Goal: Complete application form: Complete application form

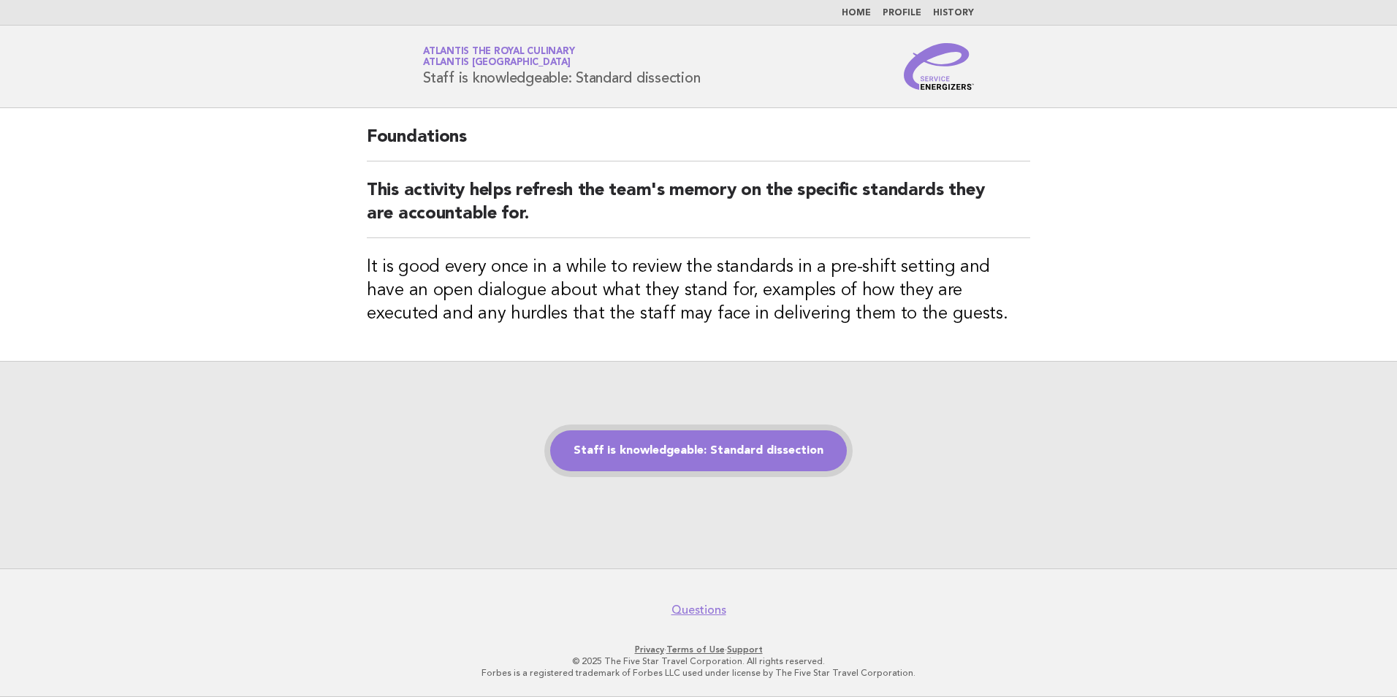
click at [726, 446] on link "Staff is knowledgeable: Standard dissection" at bounding box center [698, 450] width 297 height 41
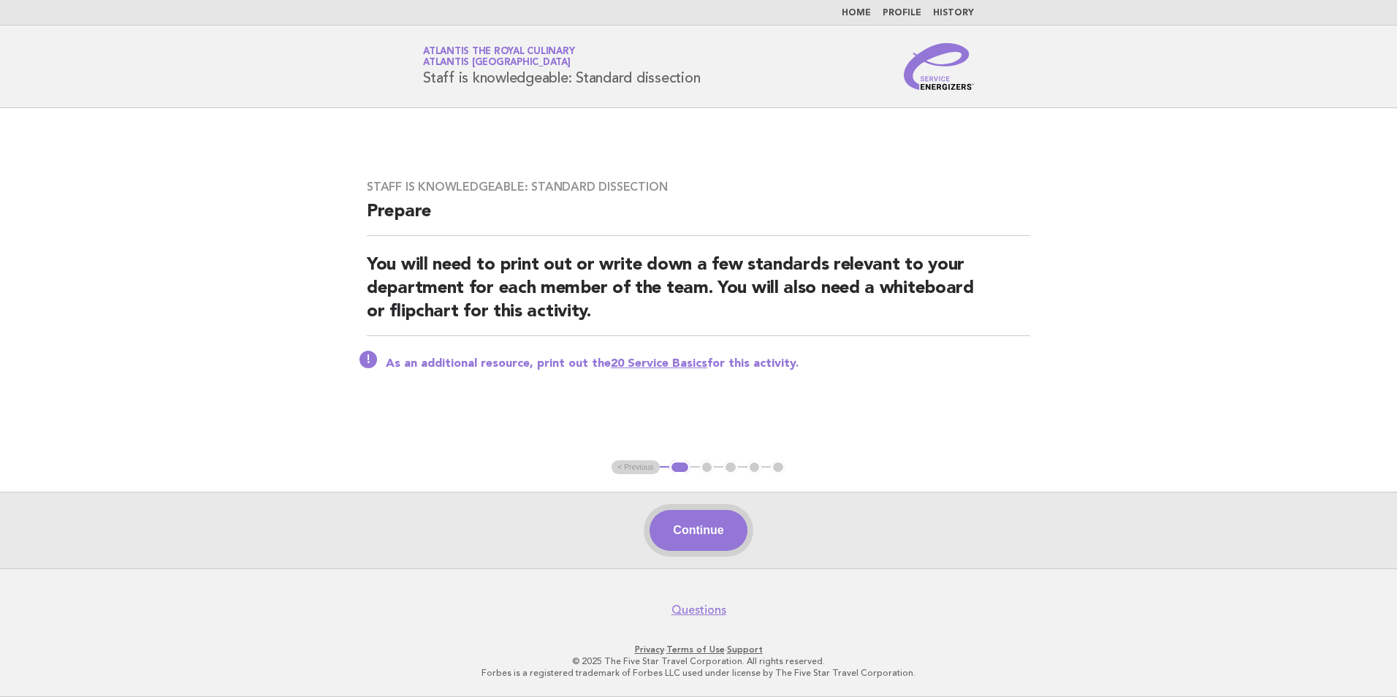
click at [687, 547] on button "Continue" at bounding box center [697, 530] width 97 height 41
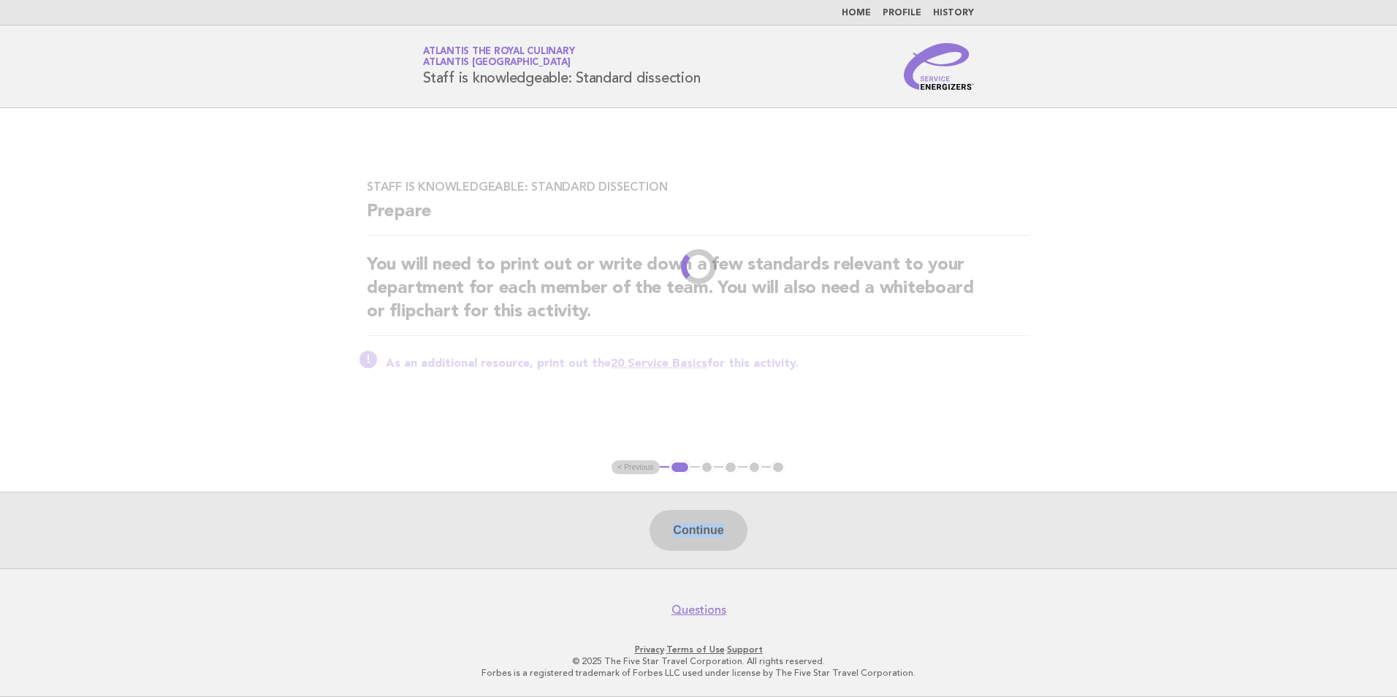
click at [687, 547] on div "Continue" at bounding box center [698, 530] width 1397 height 77
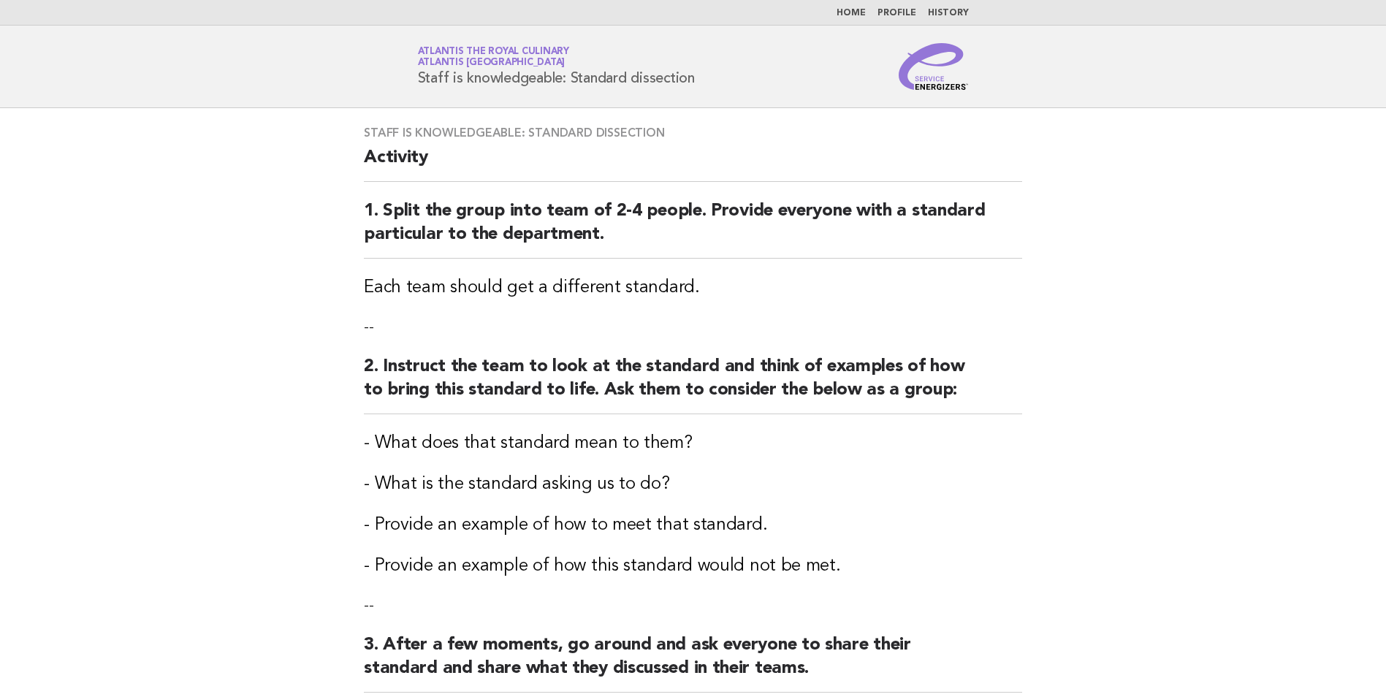
drag, startPoint x: 687, startPoint y: 547, endPoint x: 753, endPoint y: 519, distance: 71.6
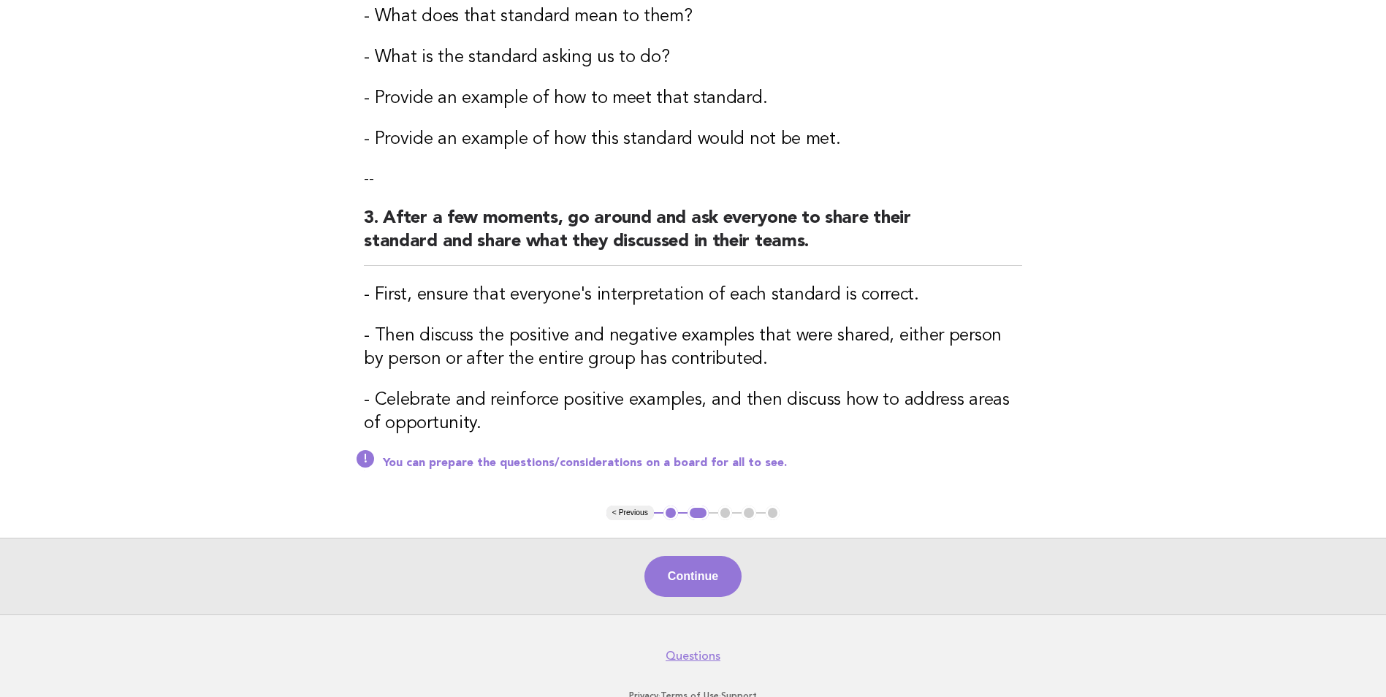
scroll to position [472, 0]
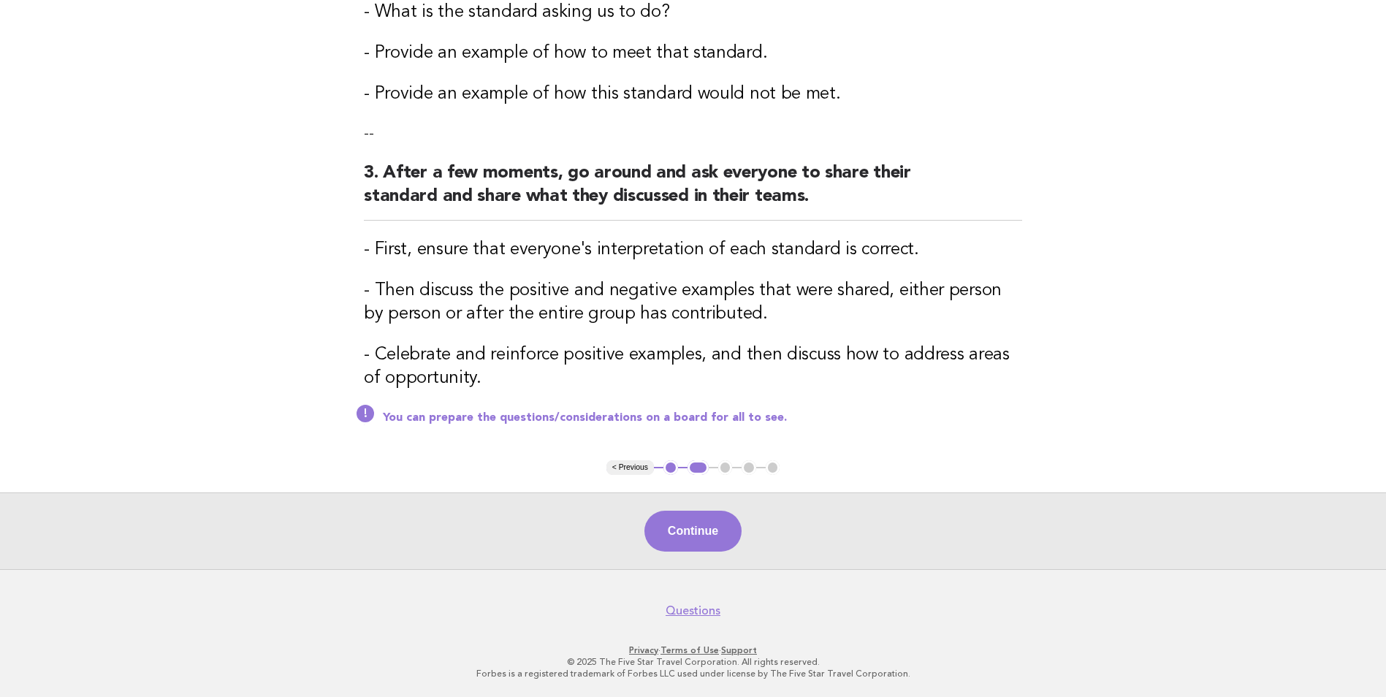
click at [745, 533] on div "Continue" at bounding box center [693, 530] width 1386 height 77
click at [732, 533] on button "Continue" at bounding box center [692, 531] width 97 height 41
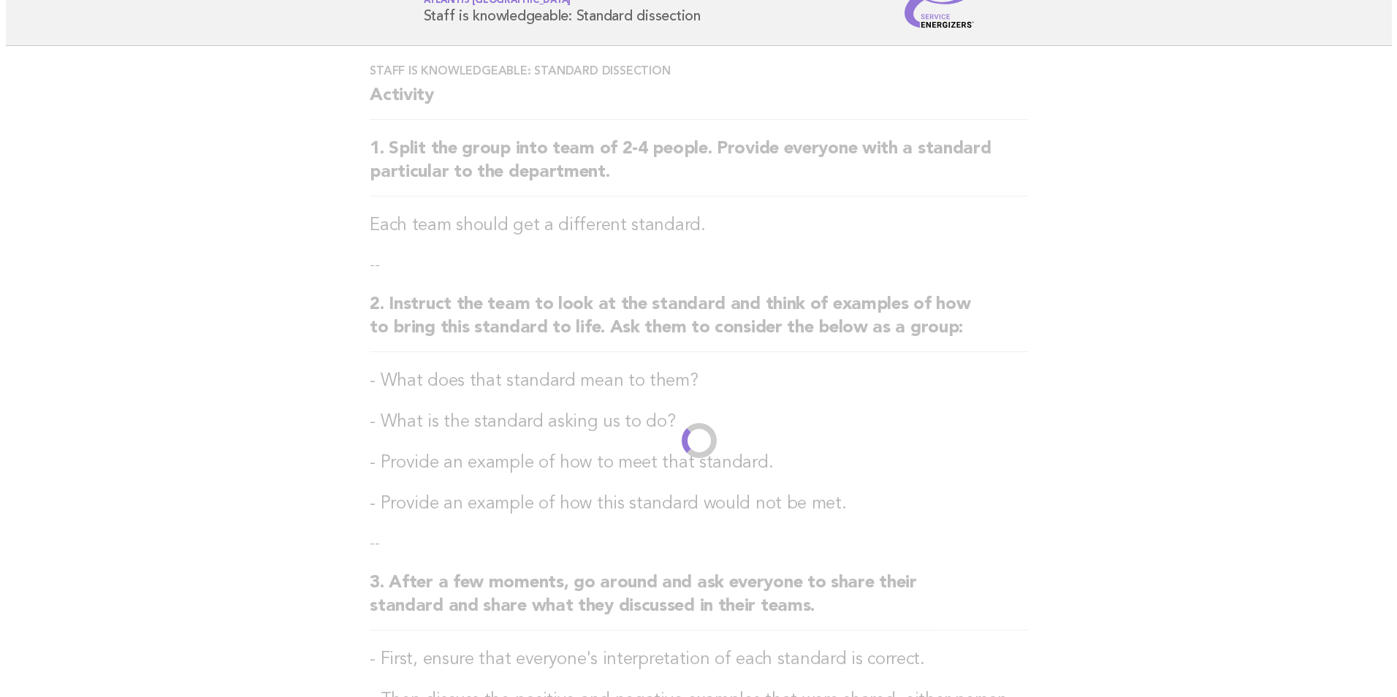
scroll to position [0, 0]
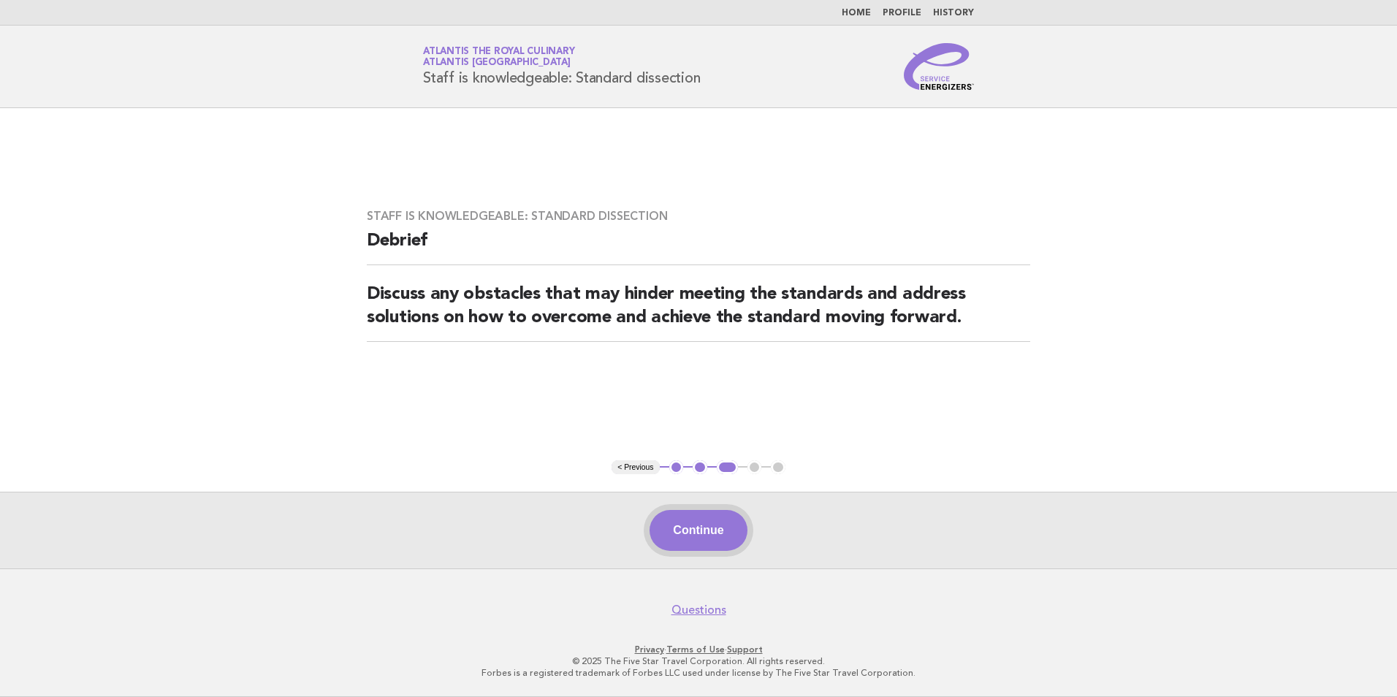
click at [719, 527] on button "Continue" at bounding box center [697, 530] width 97 height 41
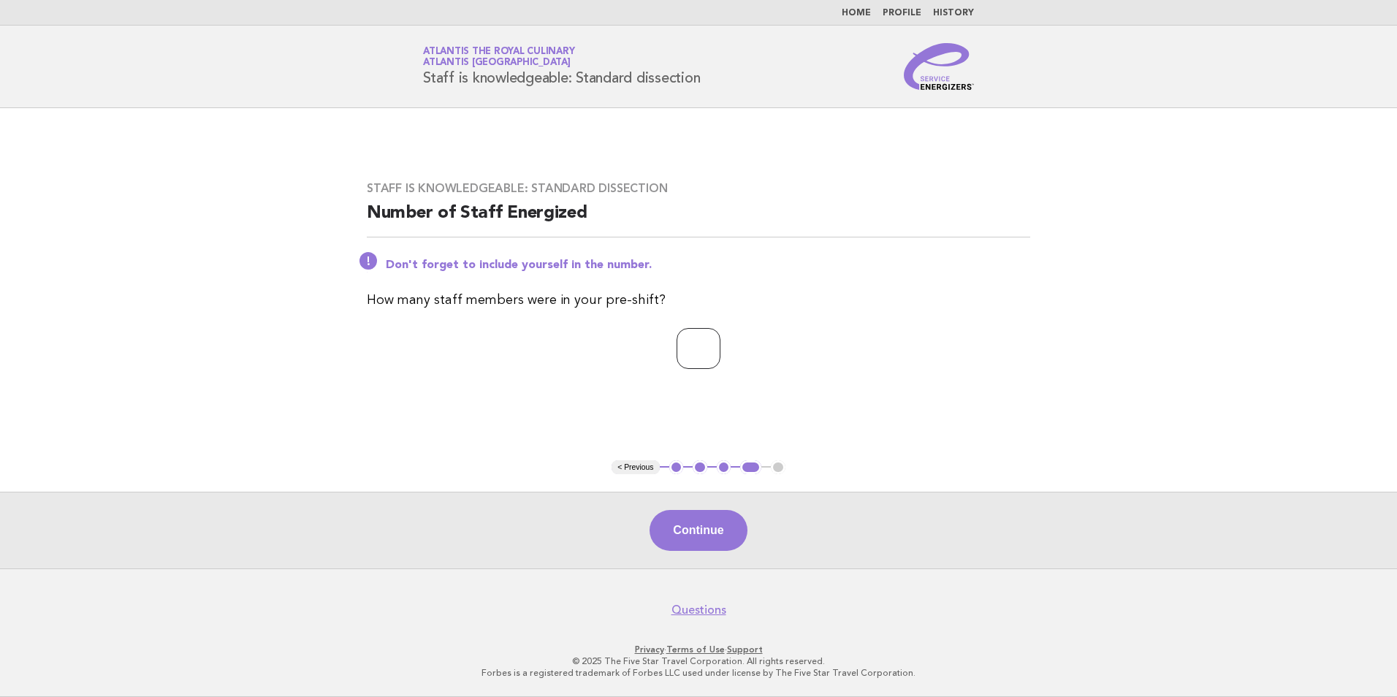
click at [720, 345] on input "*" at bounding box center [698, 348] width 44 height 41
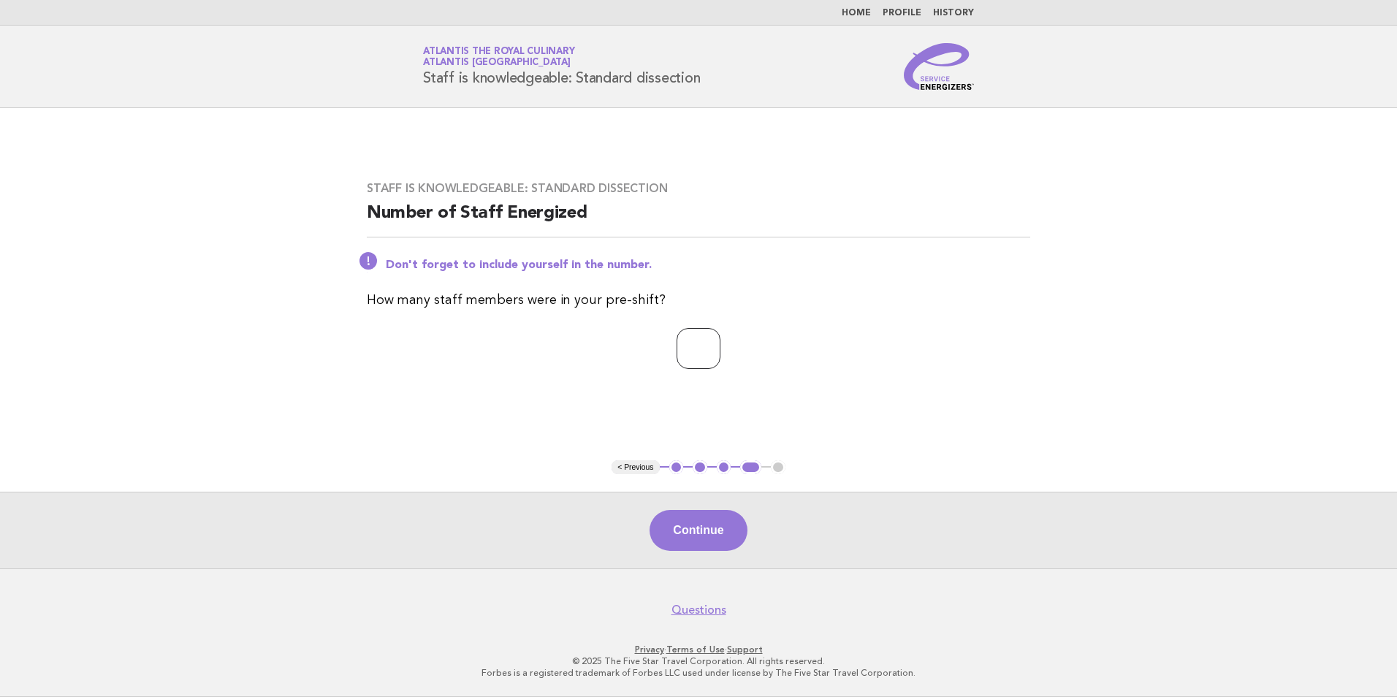
click at [720, 345] on input "*" at bounding box center [698, 348] width 44 height 41
type input "*"
click at [720, 345] on input "*" at bounding box center [698, 348] width 44 height 41
click at [694, 525] on button "Continue" at bounding box center [697, 530] width 97 height 41
